Goal: Entertainment & Leisure: Consume media (video, audio)

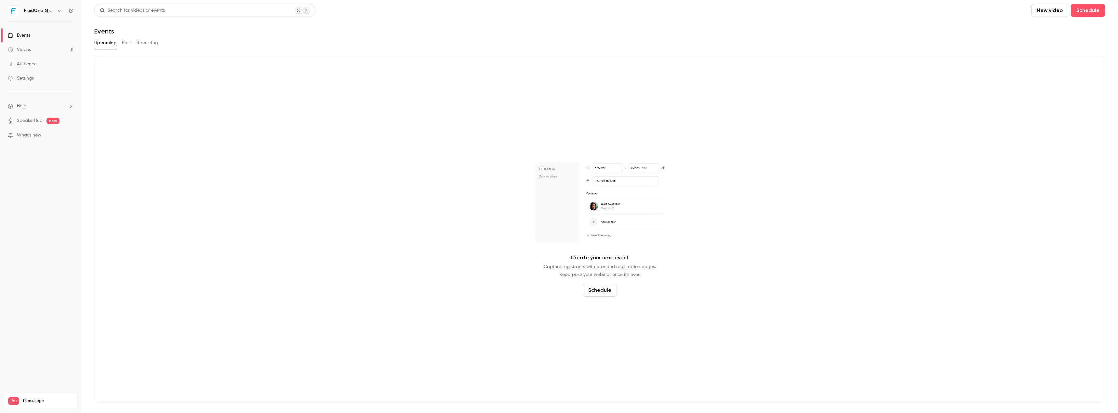
click at [130, 42] on button "Past" at bounding box center [126, 43] width 9 height 10
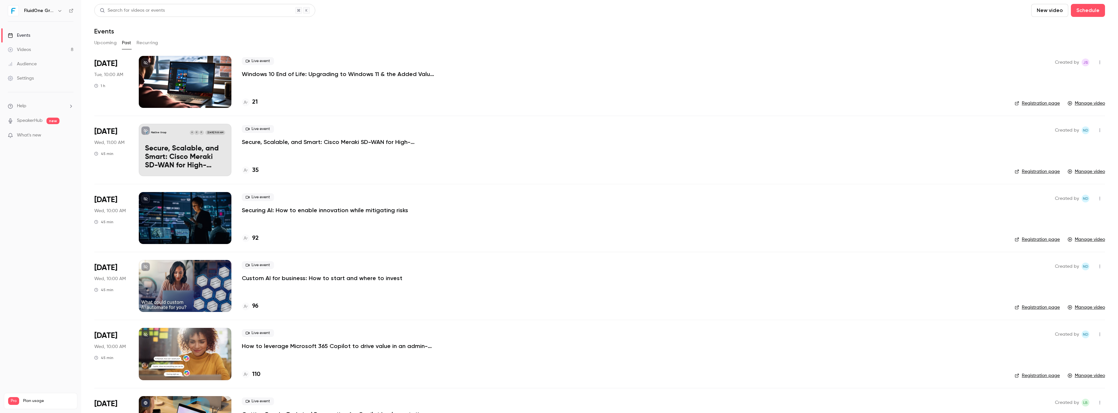
click at [188, 90] on div at bounding box center [185, 82] width 93 height 52
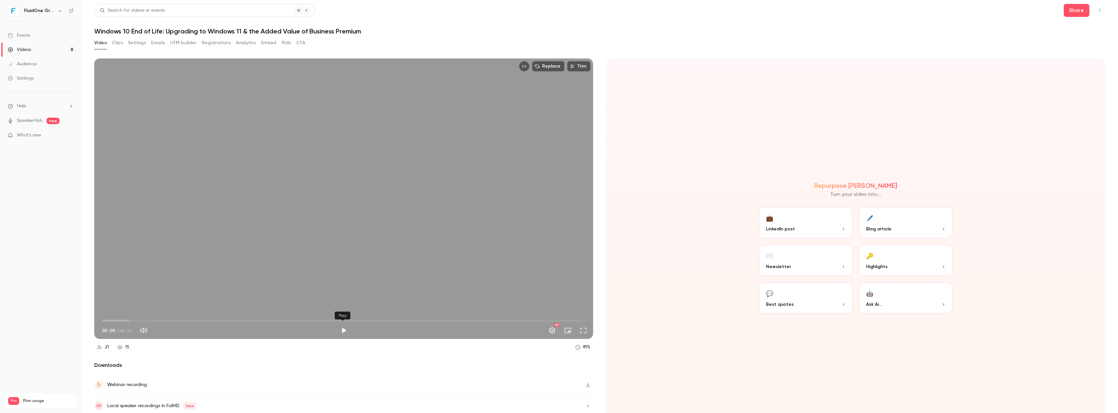
click at [347, 328] on button "Play" at bounding box center [343, 330] width 13 height 13
drag, startPoint x: 107, startPoint y: 319, endPoint x: 276, endPoint y: 306, distance: 169.1
click at [276, 315] on span "11:02" at bounding box center [343, 320] width 483 height 10
click at [309, 291] on div "Replace Trim 13:05 13:05 / 30:32 HD" at bounding box center [343, 198] width 499 height 280
type input "*****"
